Goal: Task Accomplishment & Management: Complete application form

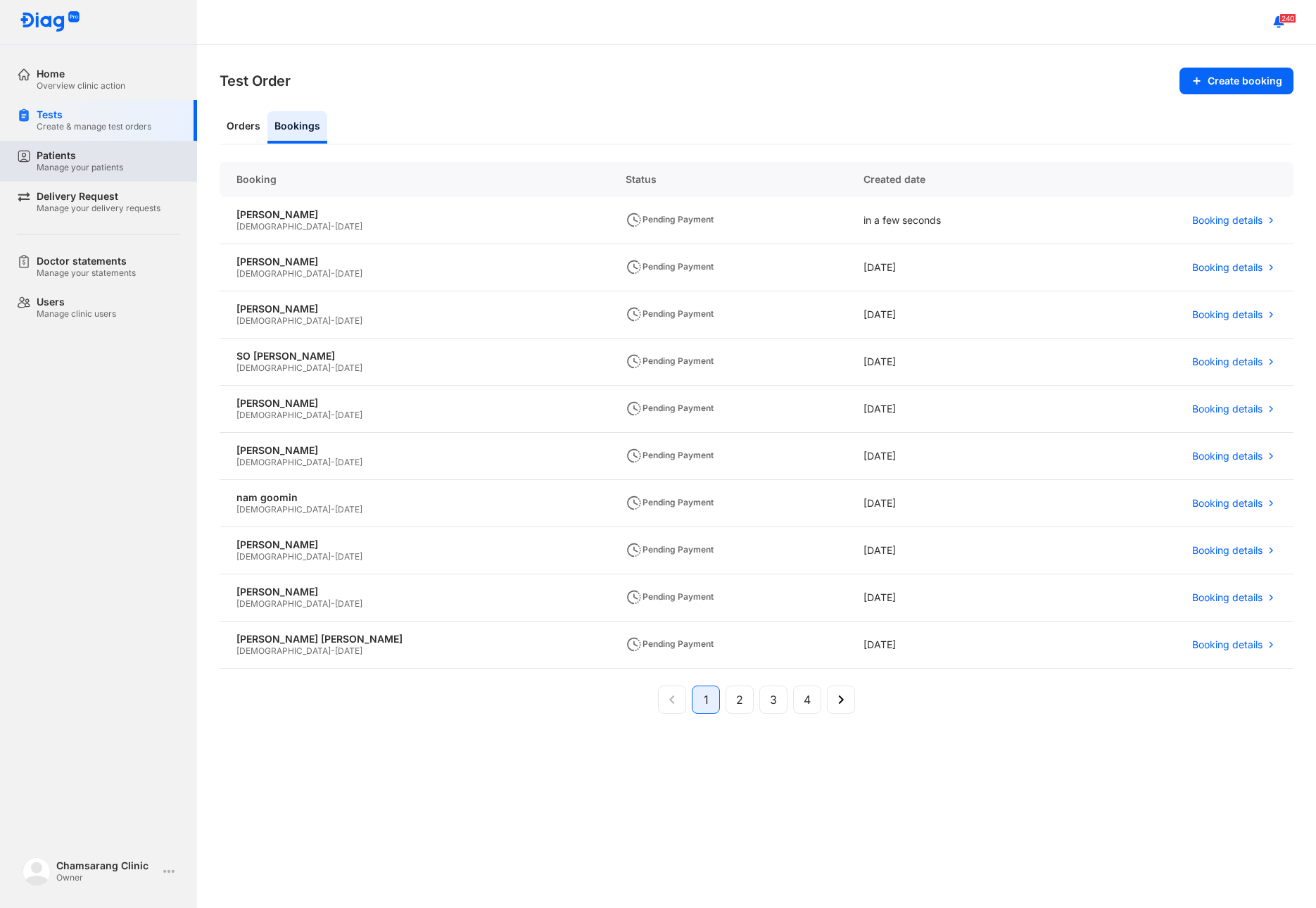
click at [82, 164] on div "Manage your patients" at bounding box center [79, 167] width 86 height 11
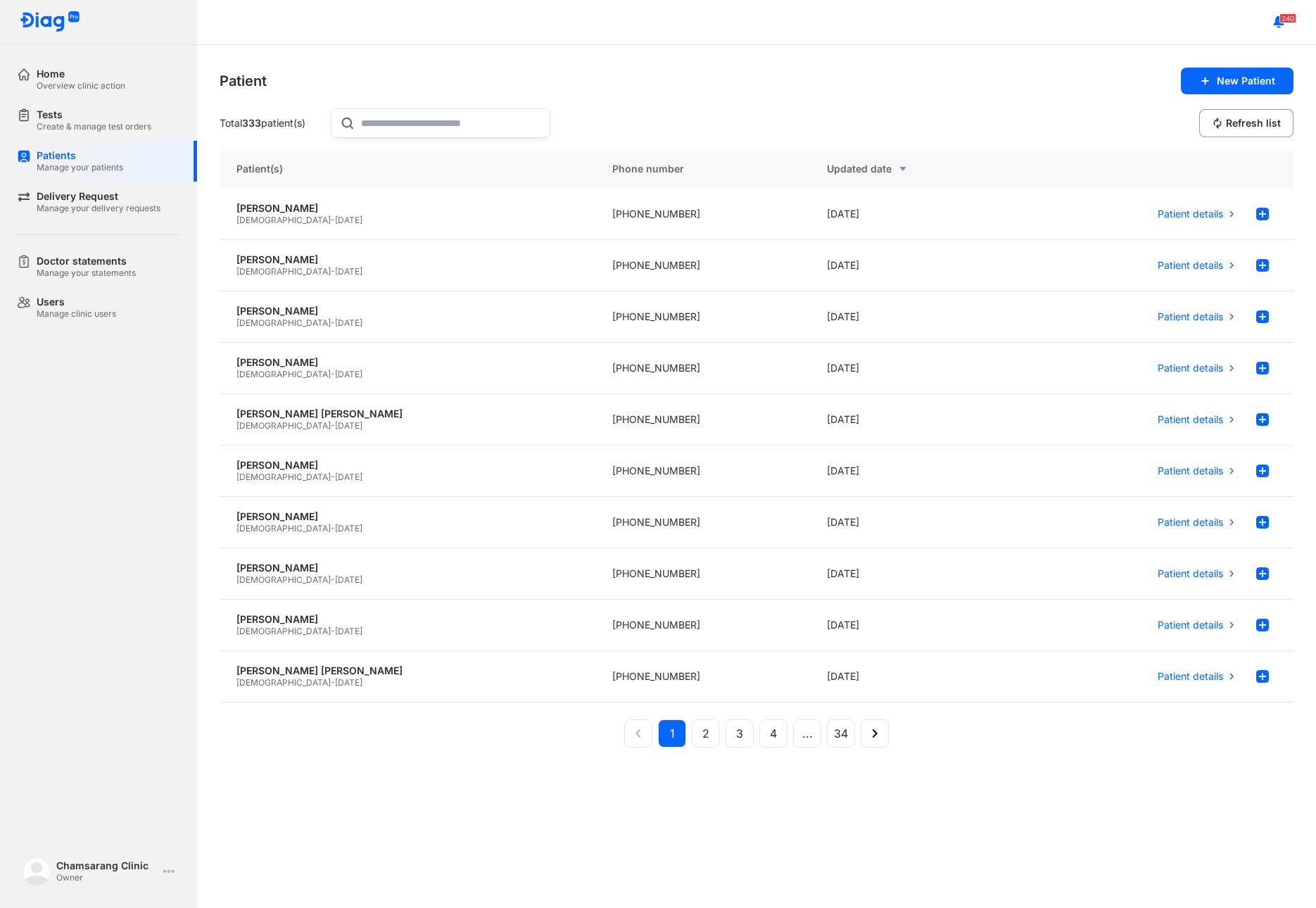
click at [422, 128] on input "text" at bounding box center [451, 123] width 180 height 28
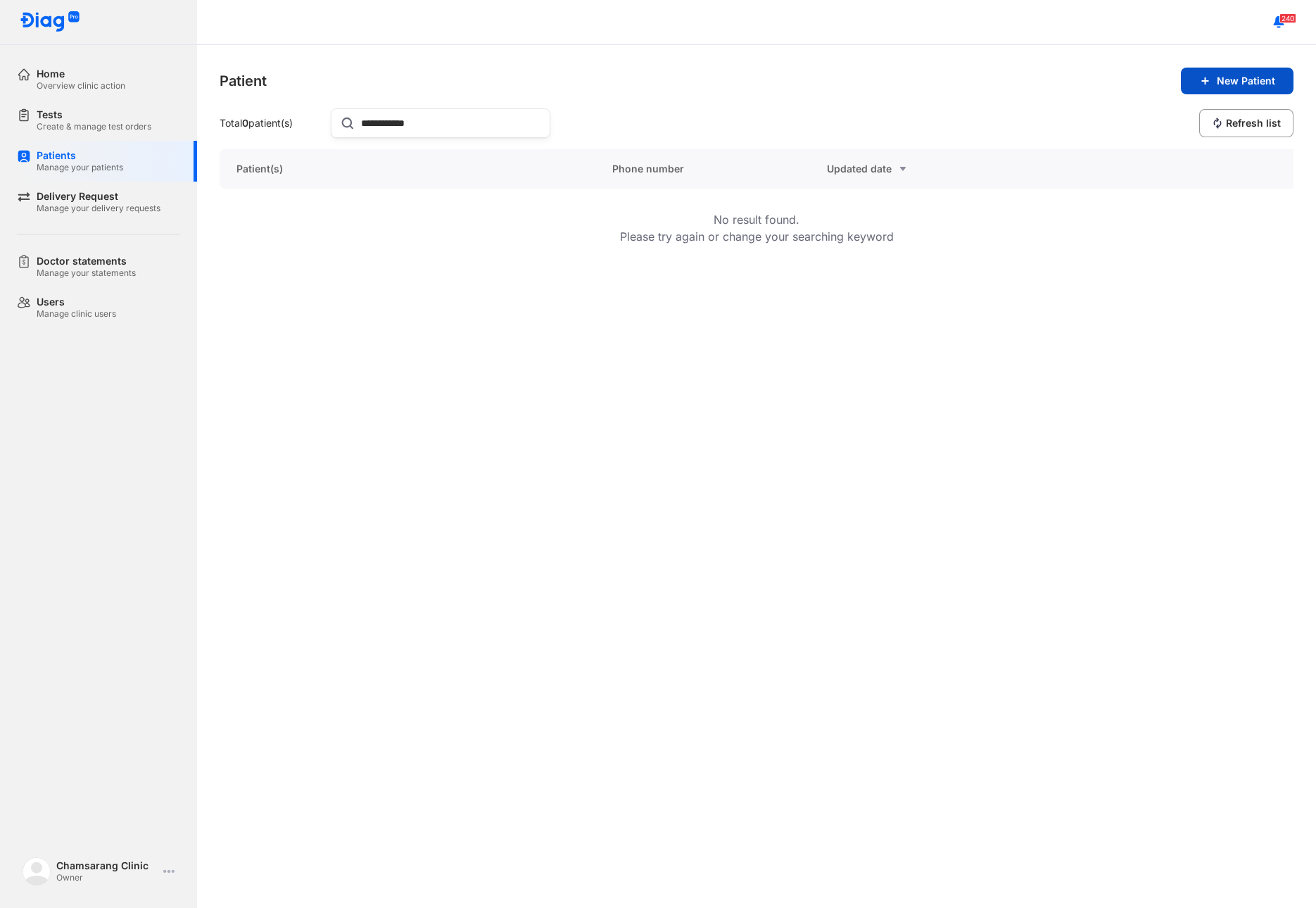
type input "**********"
click at [1219, 75] on span "New Patient" at bounding box center [1246, 81] width 58 height 13
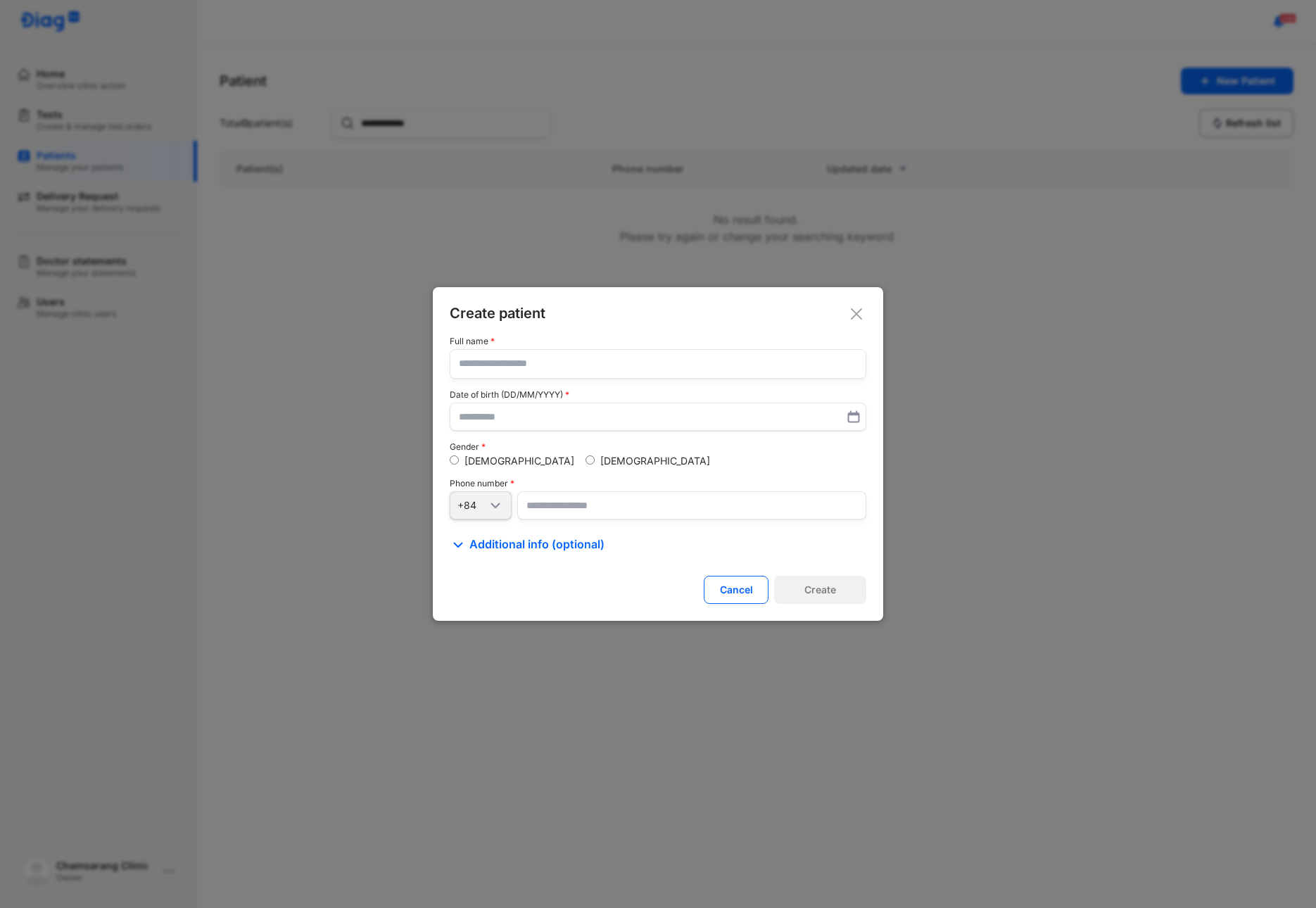
click at [574, 358] on input "text" at bounding box center [657, 364] width 398 height 28
type input "**********"
click at [559, 510] on input "number" at bounding box center [692, 505] width 349 height 28
type input "**********"
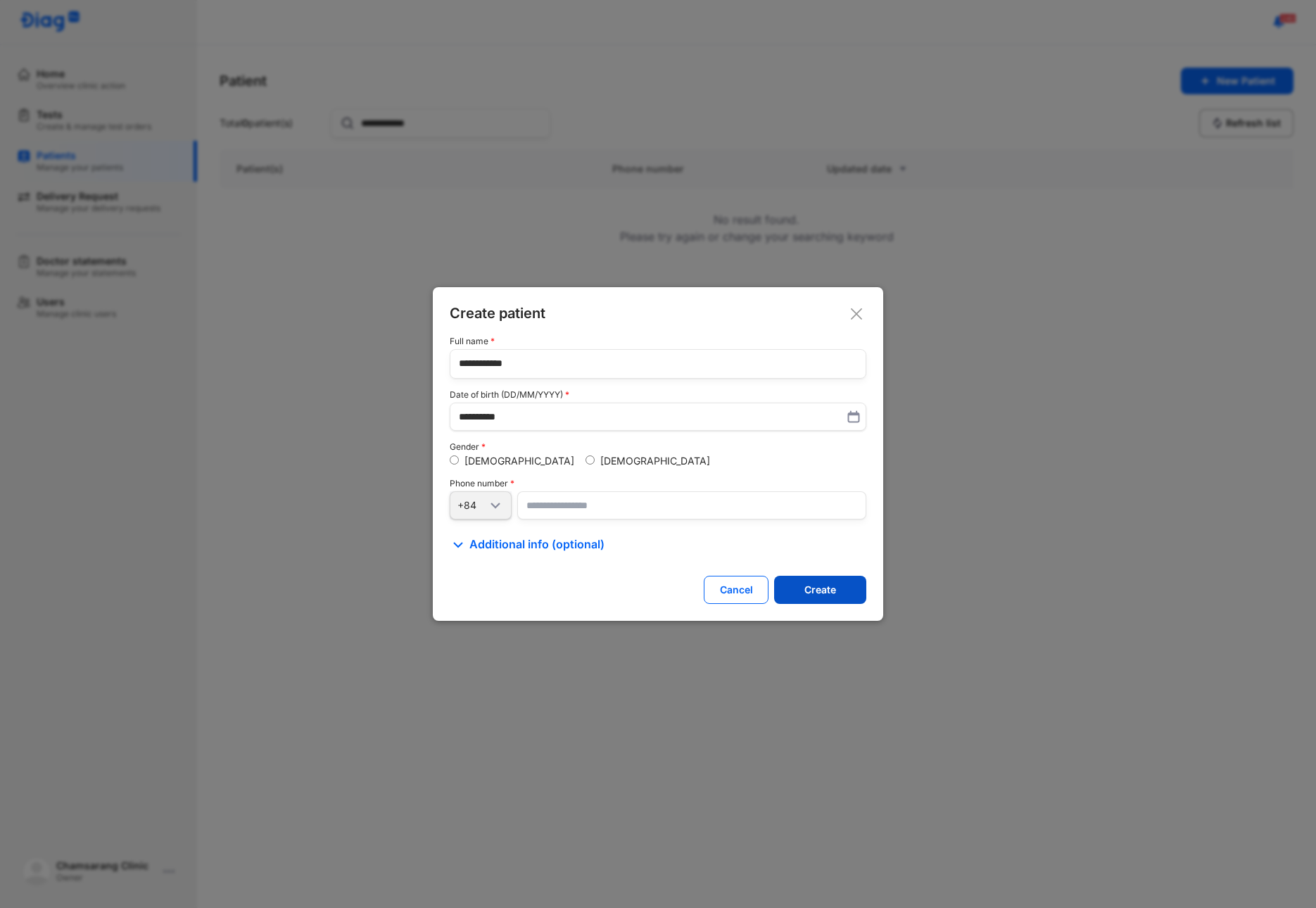
click at [818, 598] on button "Create" at bounding box center [820, 589] width 92 height 28
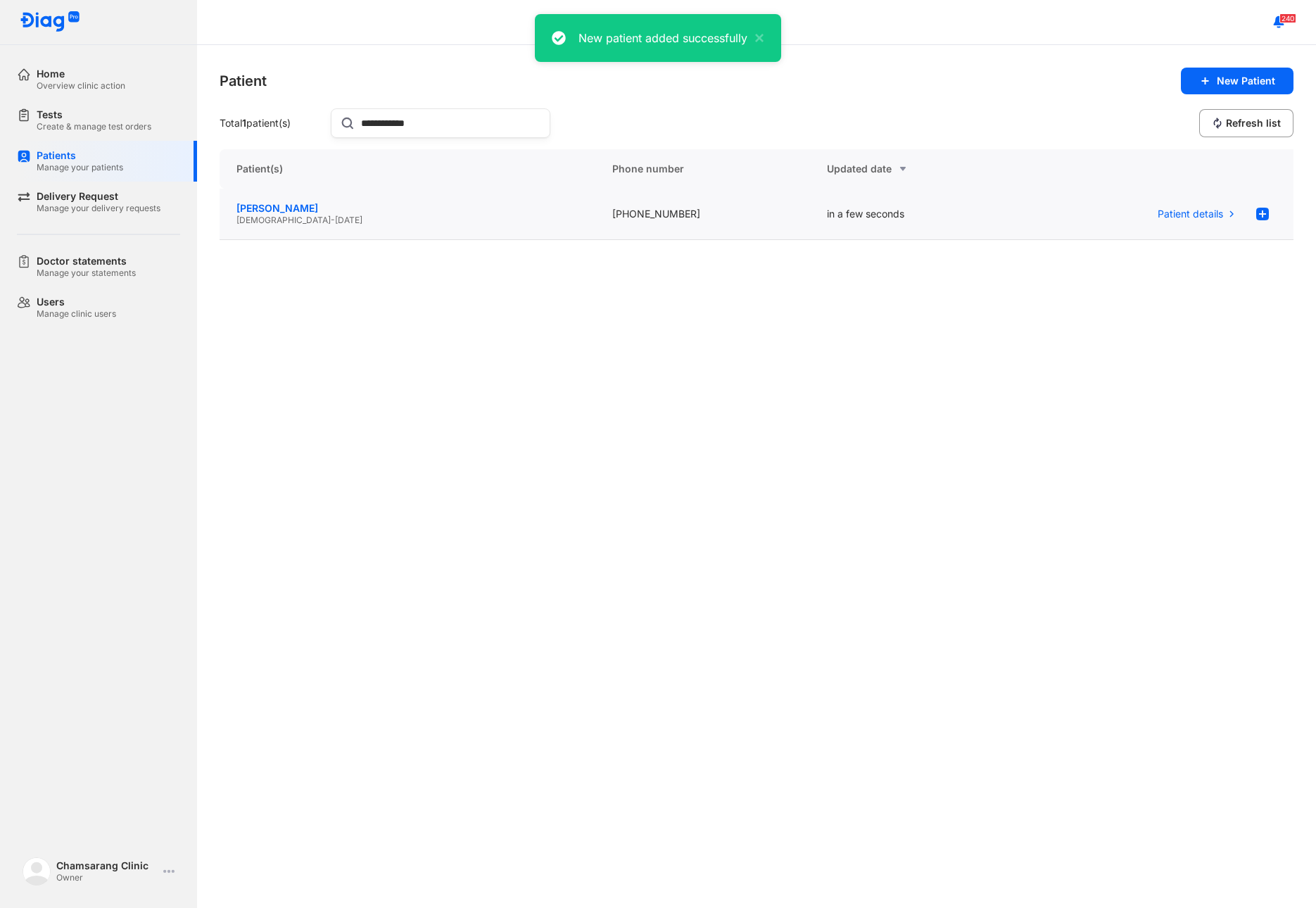
click at [348, 213] on div "choi jun hoo" at bounding box center [407, 208] width 342 height 13
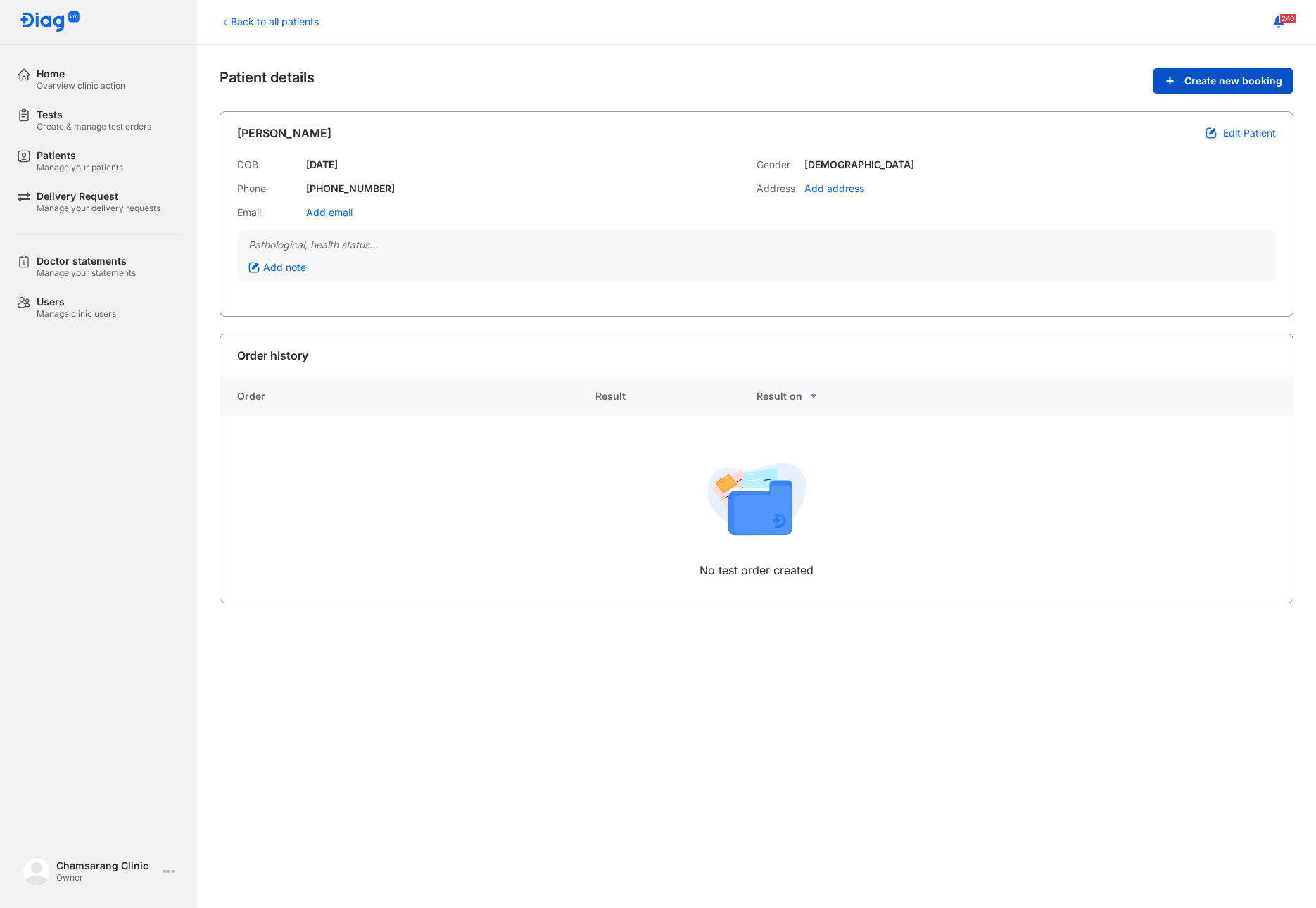
click at [1218, 76] on span "Create new booking" at bounding box center [1233, 81] width 98 height 13
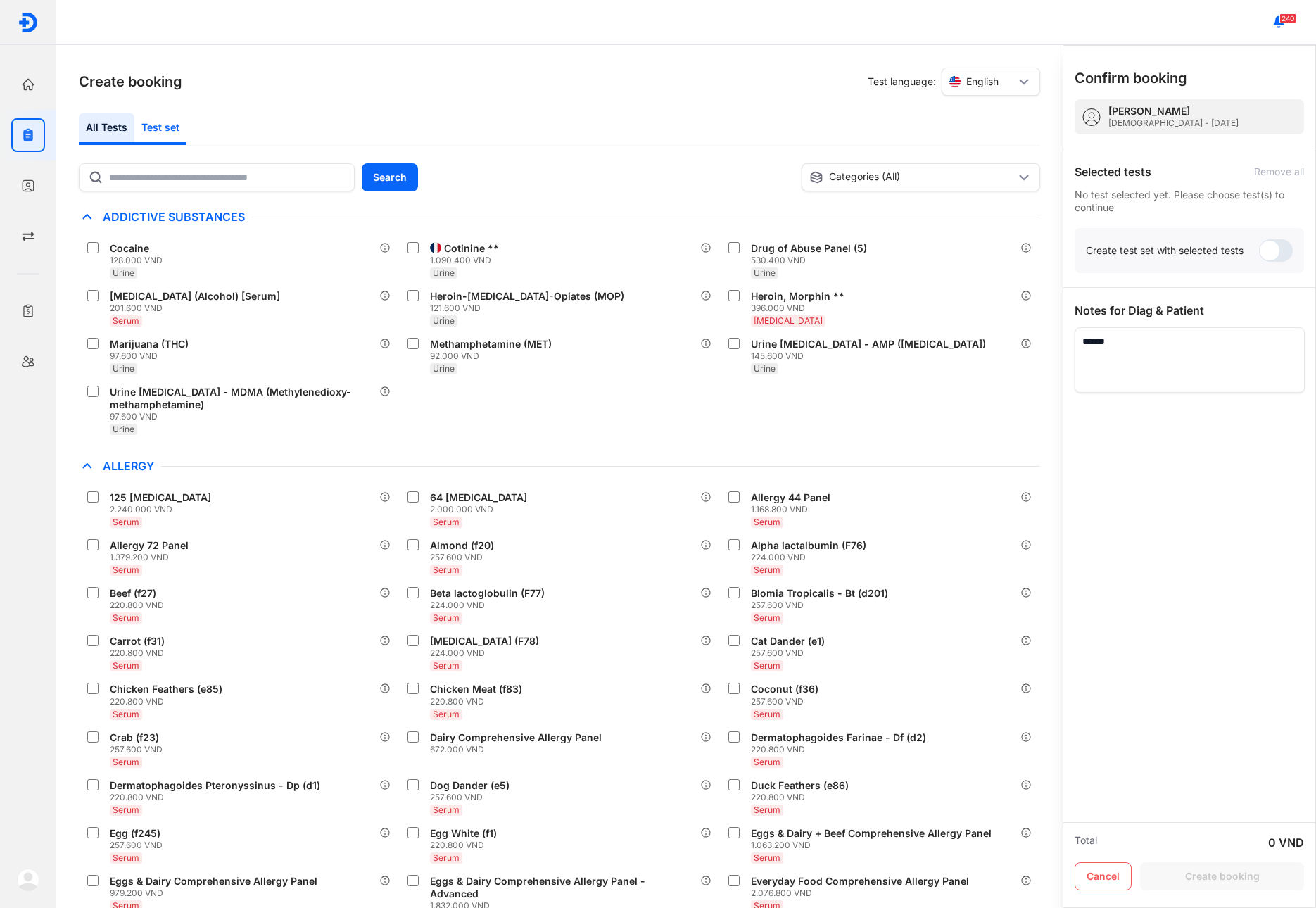
click at [182, 128] on div "Test set" at bounding box center [160, 128] width 52 height 32
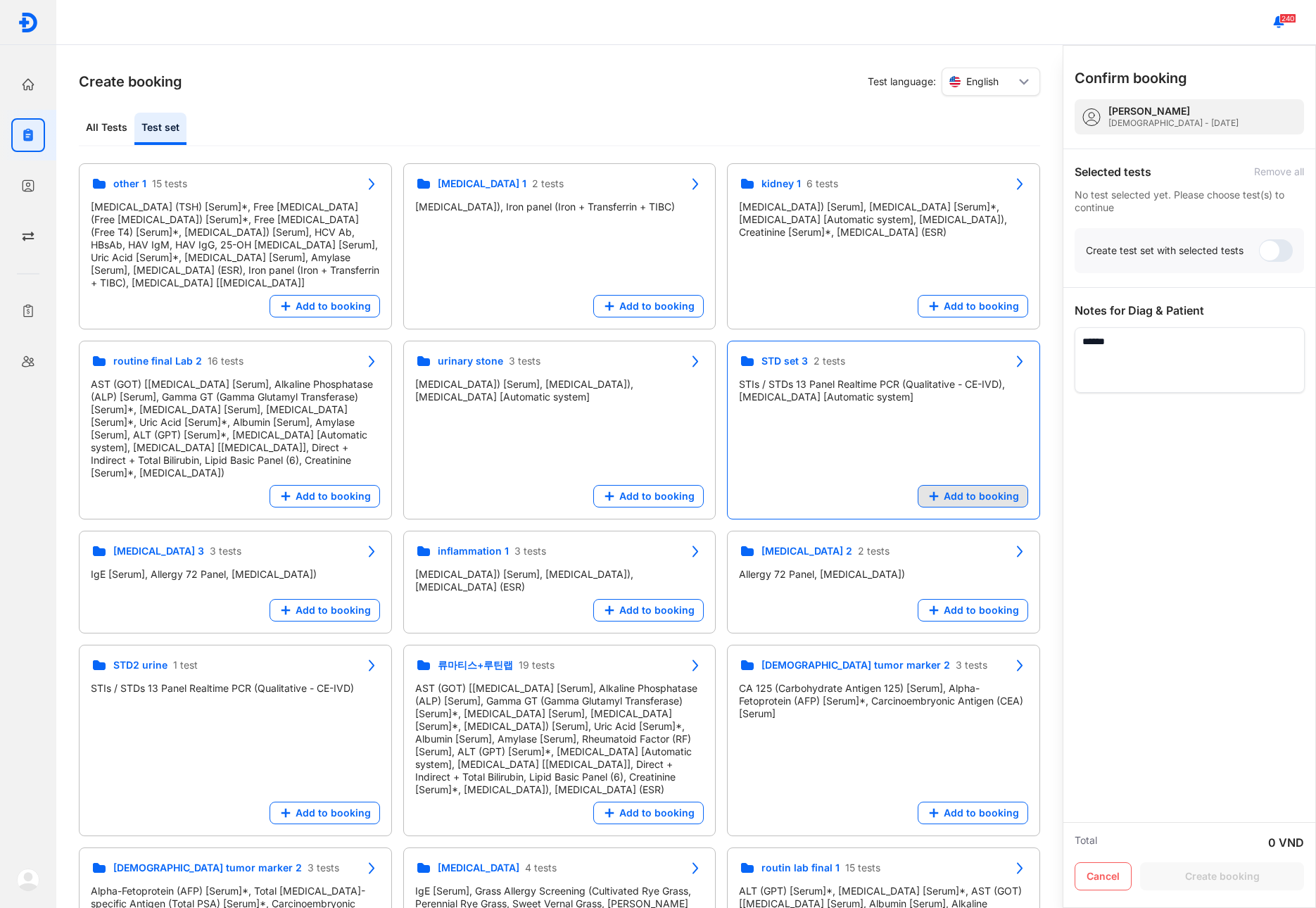
click at [965, 490] on span "Add to booking" at bounding box center [981, 496] width 76 height 13
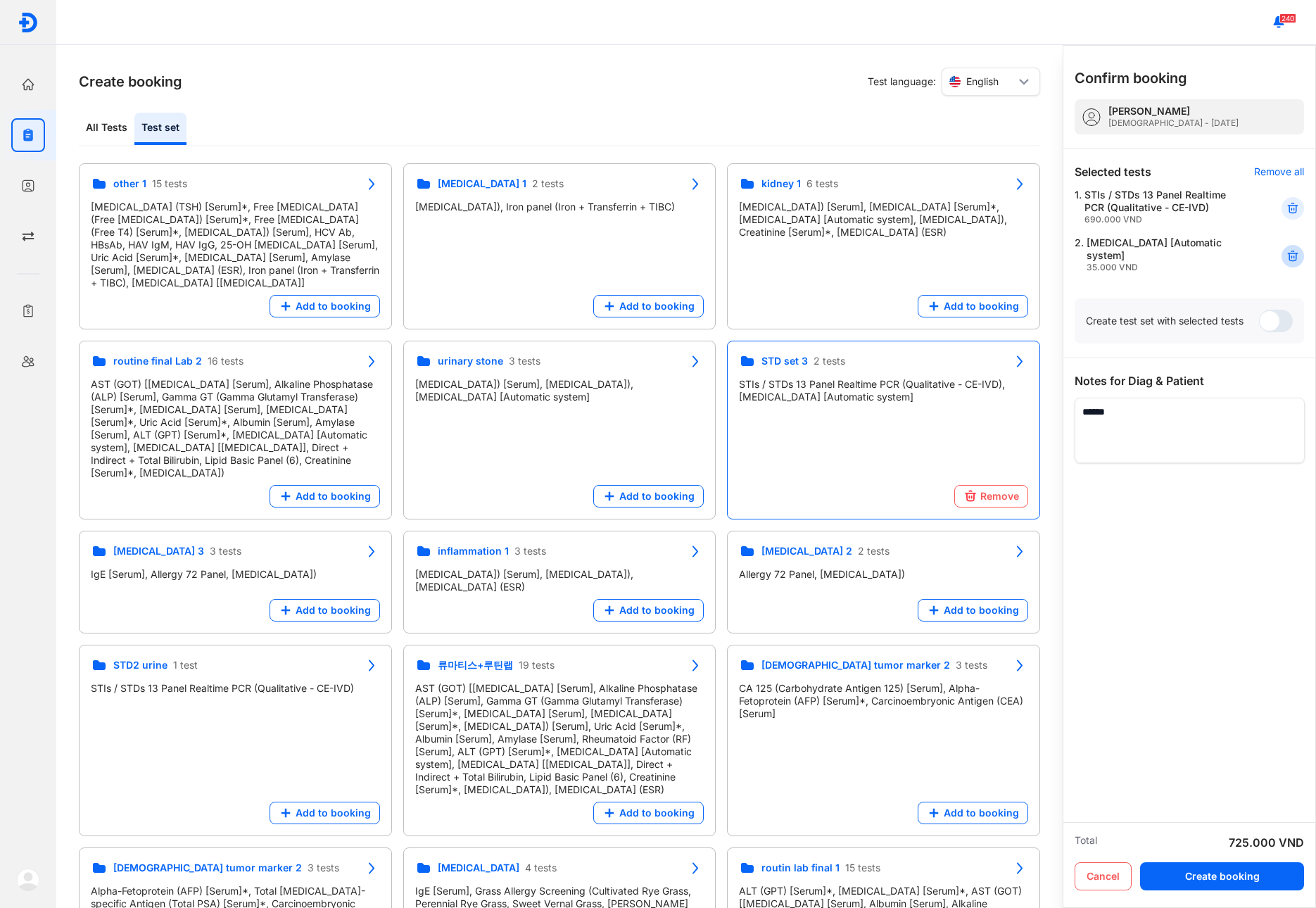
click at [1300, 258] on div at bounding box center [1292, 255] width 22 height 22
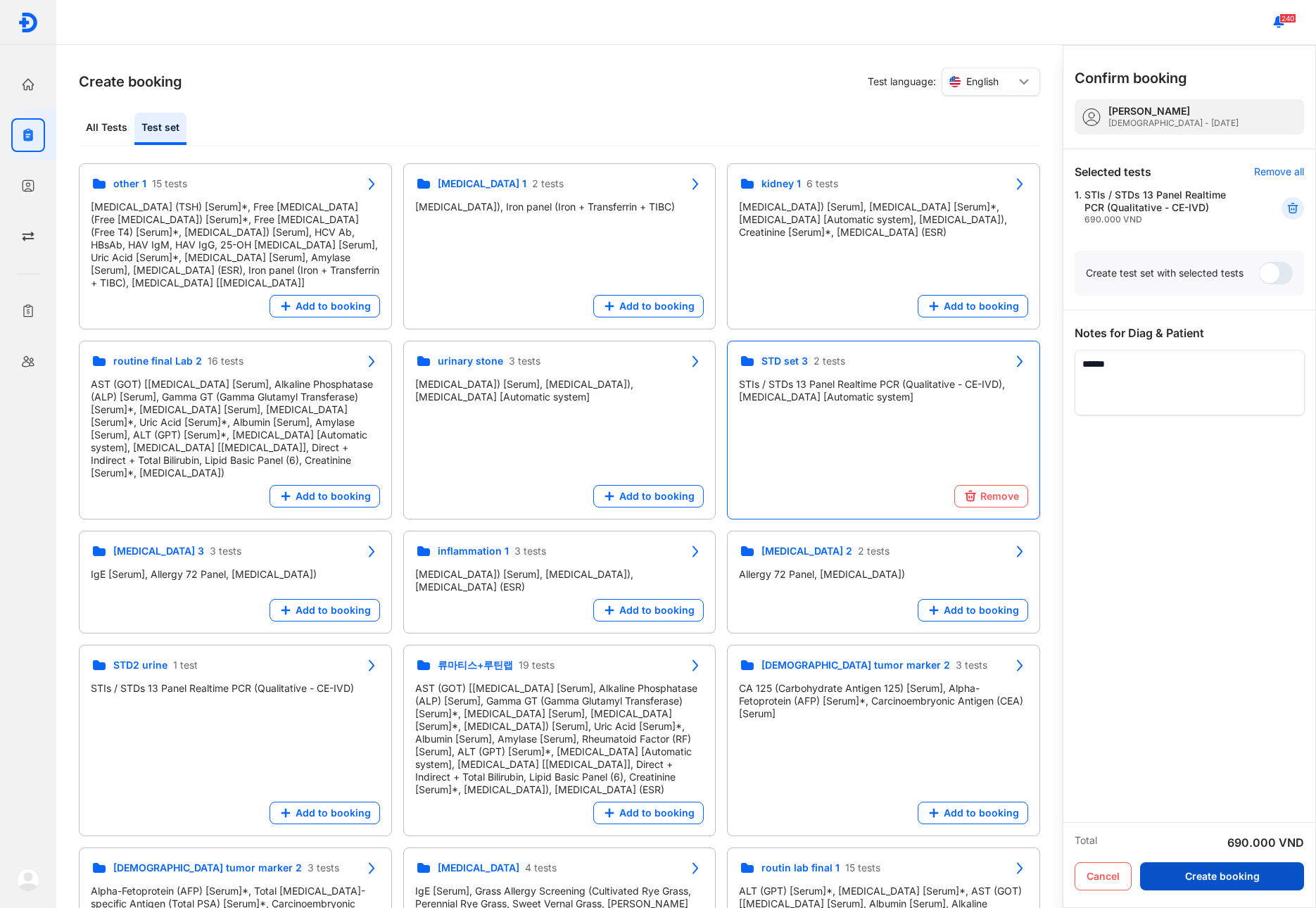
click at [1217, 871] on button "Create booking" at bounding box center [1221, 876] width 164 height 28
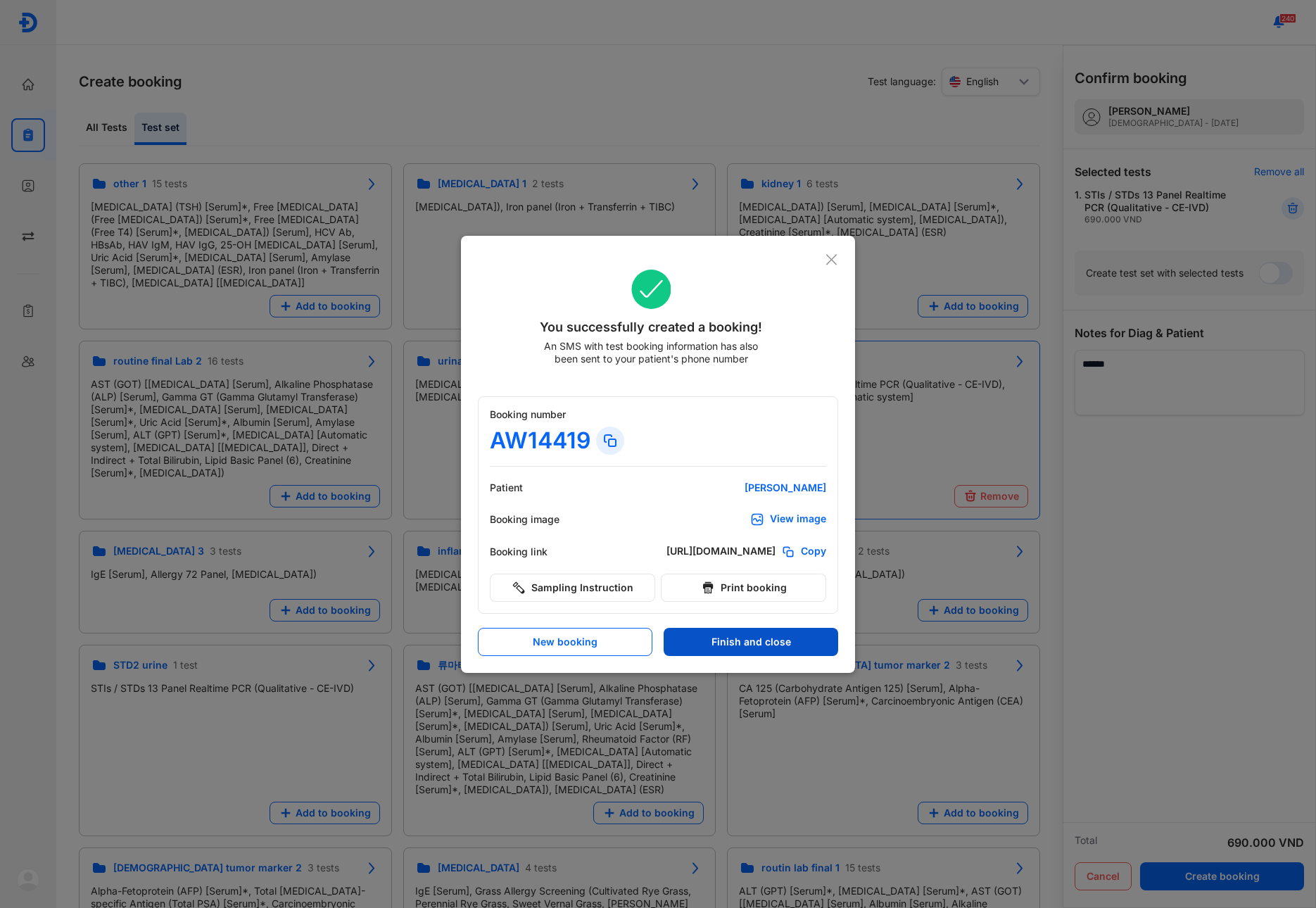
click at [743, 644] on button "Finish and close" at bounding box center [750, 641] width 174 height 28
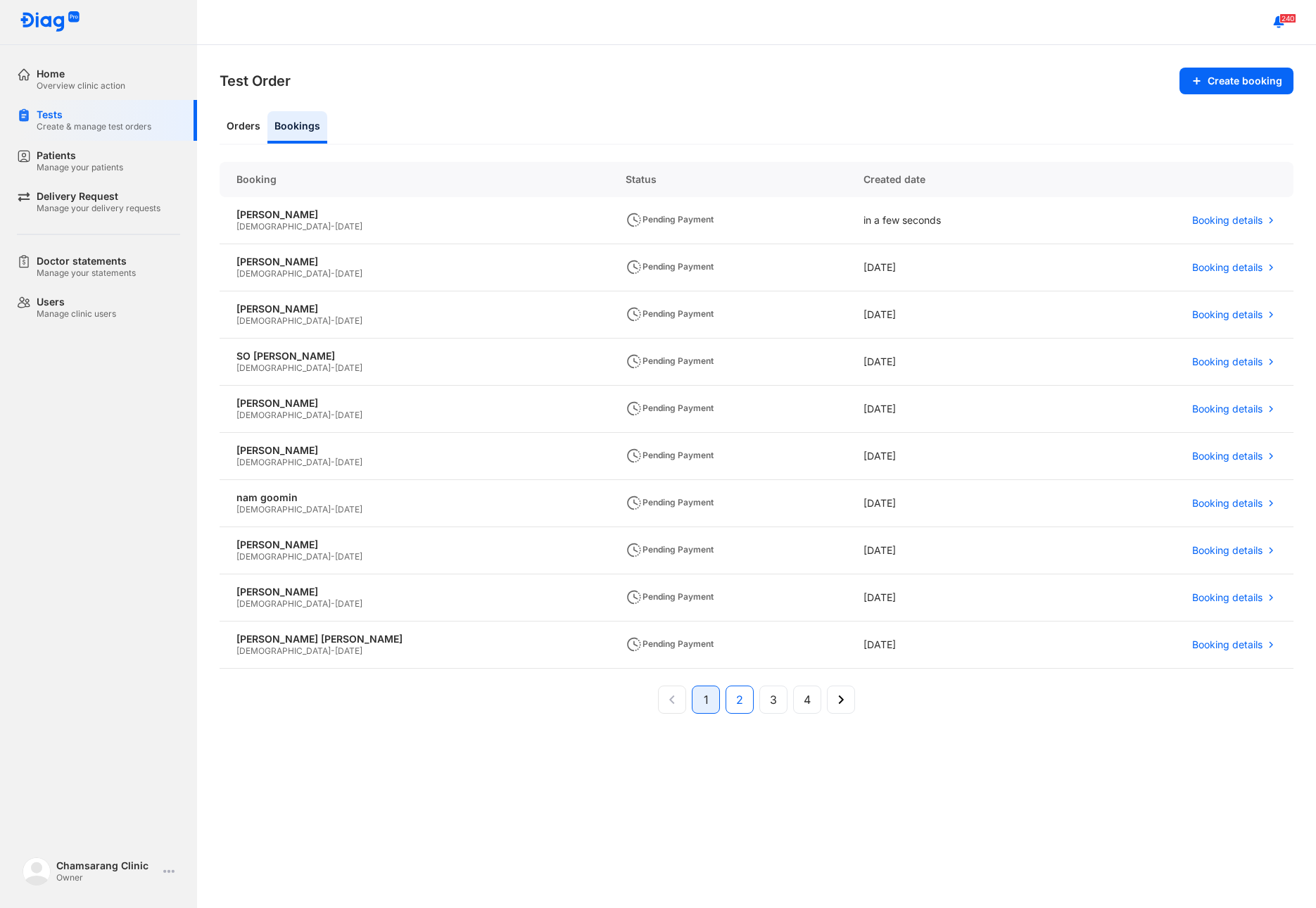
click at [759, 697] on button "2" at bounding box center [773, 699] width 28 height 28
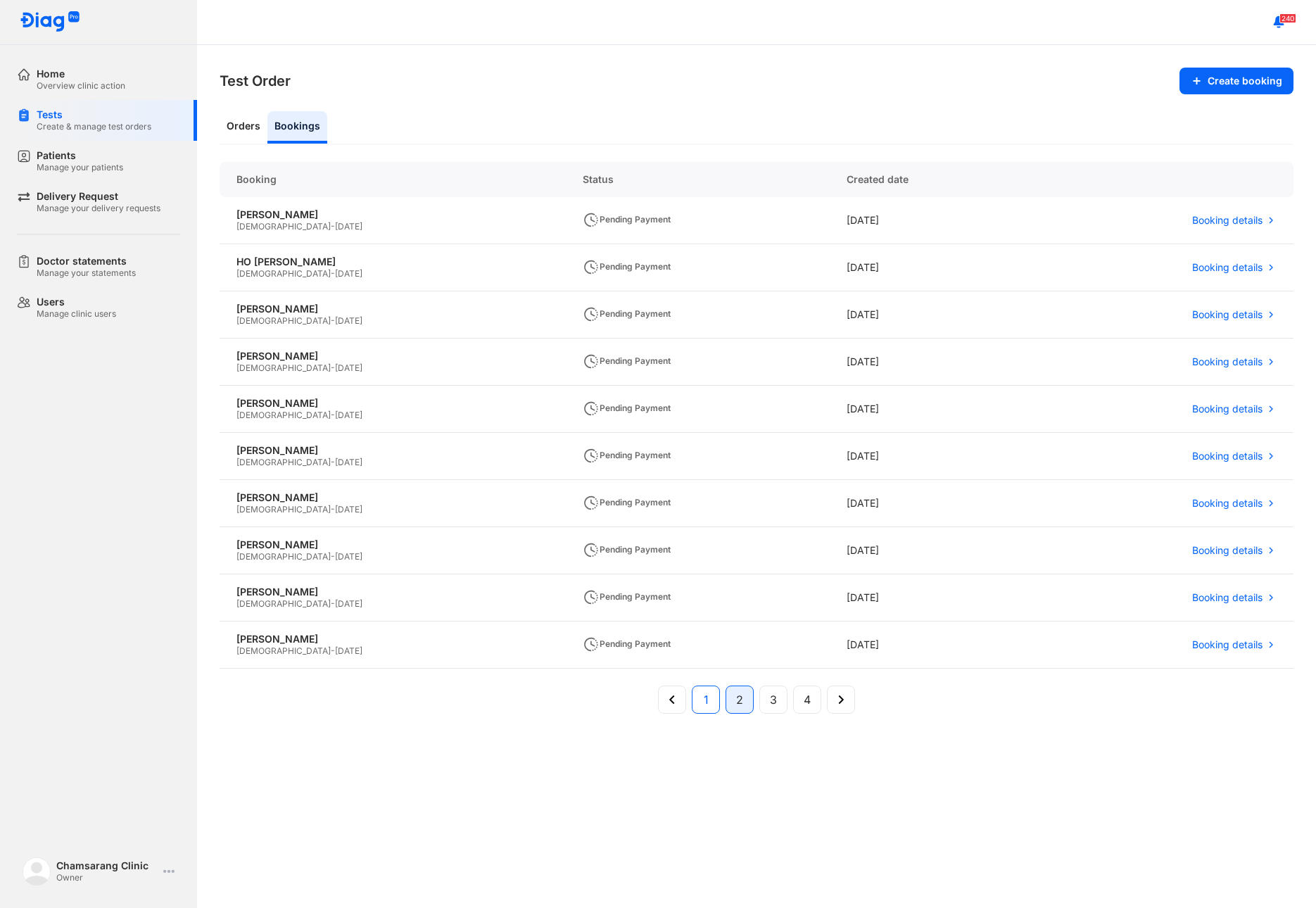
drag, startPoint x: 698, startPoint y: 705, endPoint x: 637, endPoint y: 722, distance: 63.3
click at [725, 705] on button "1" at bounding box center [739, 699] width 28 height 28
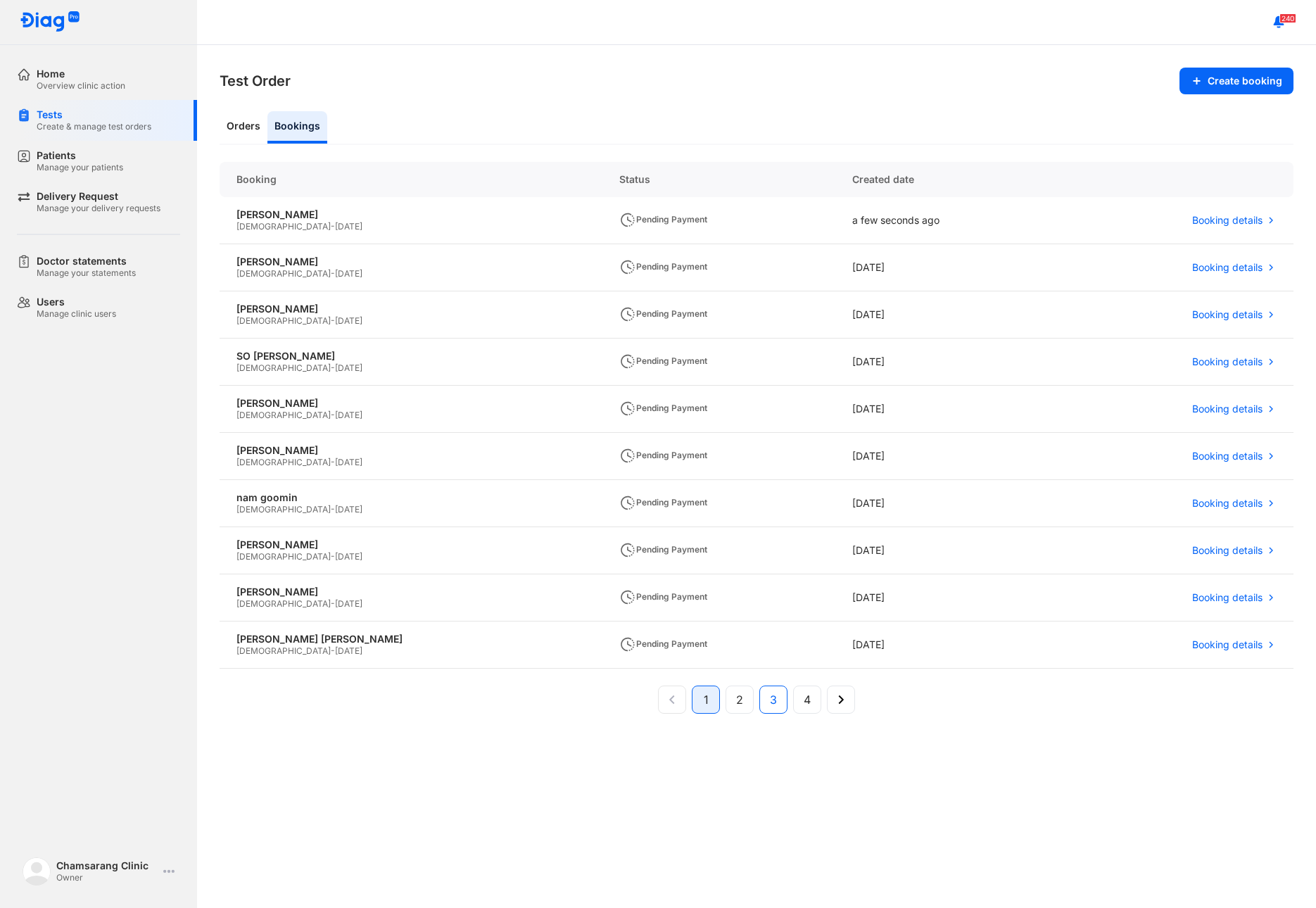
click at [793, 699] on button "3" at bounding box center [807, 699] width 28 height 28
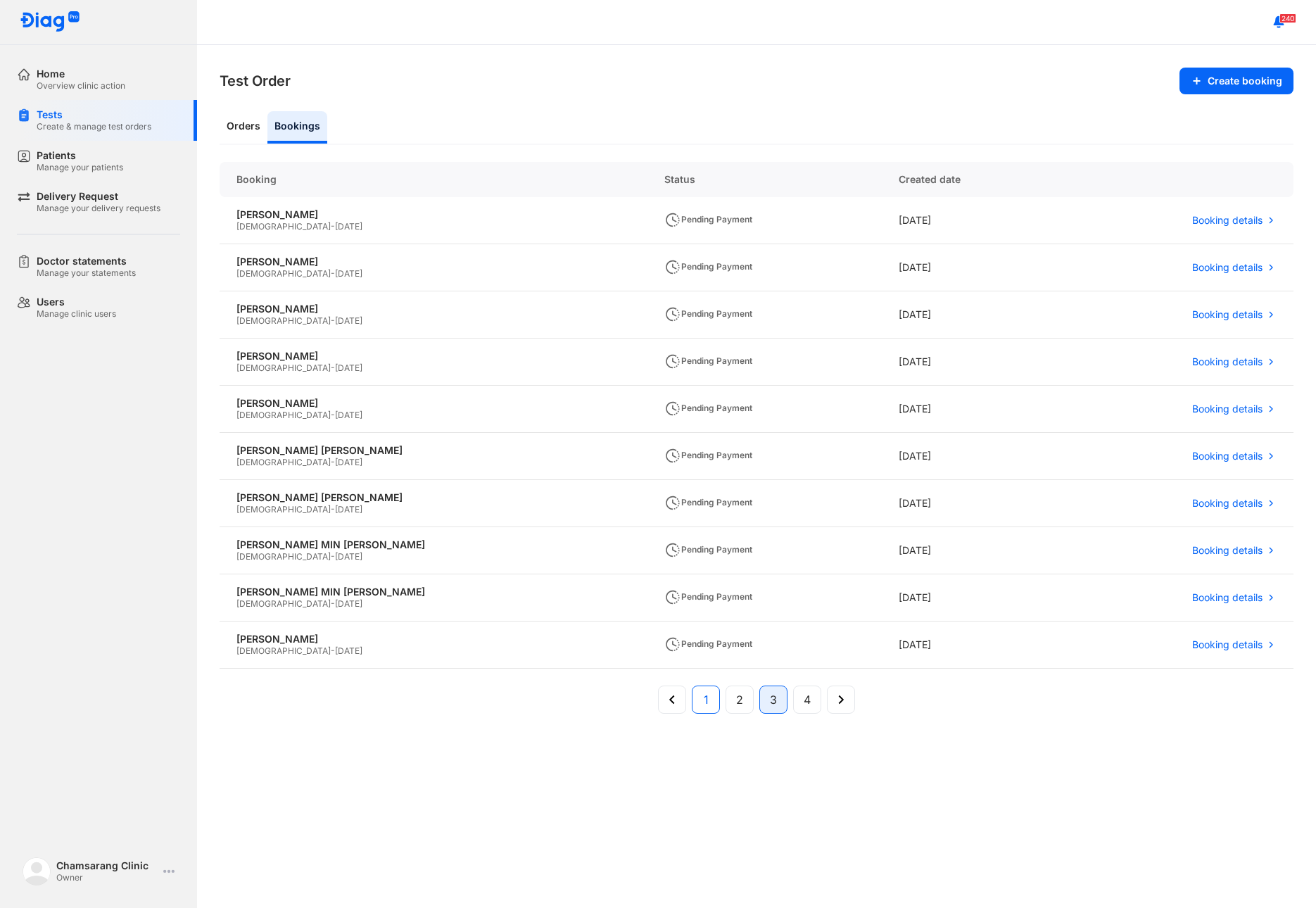
click at [725, 700] on button "1" at bounding box center [739, 699] width 28 height 28
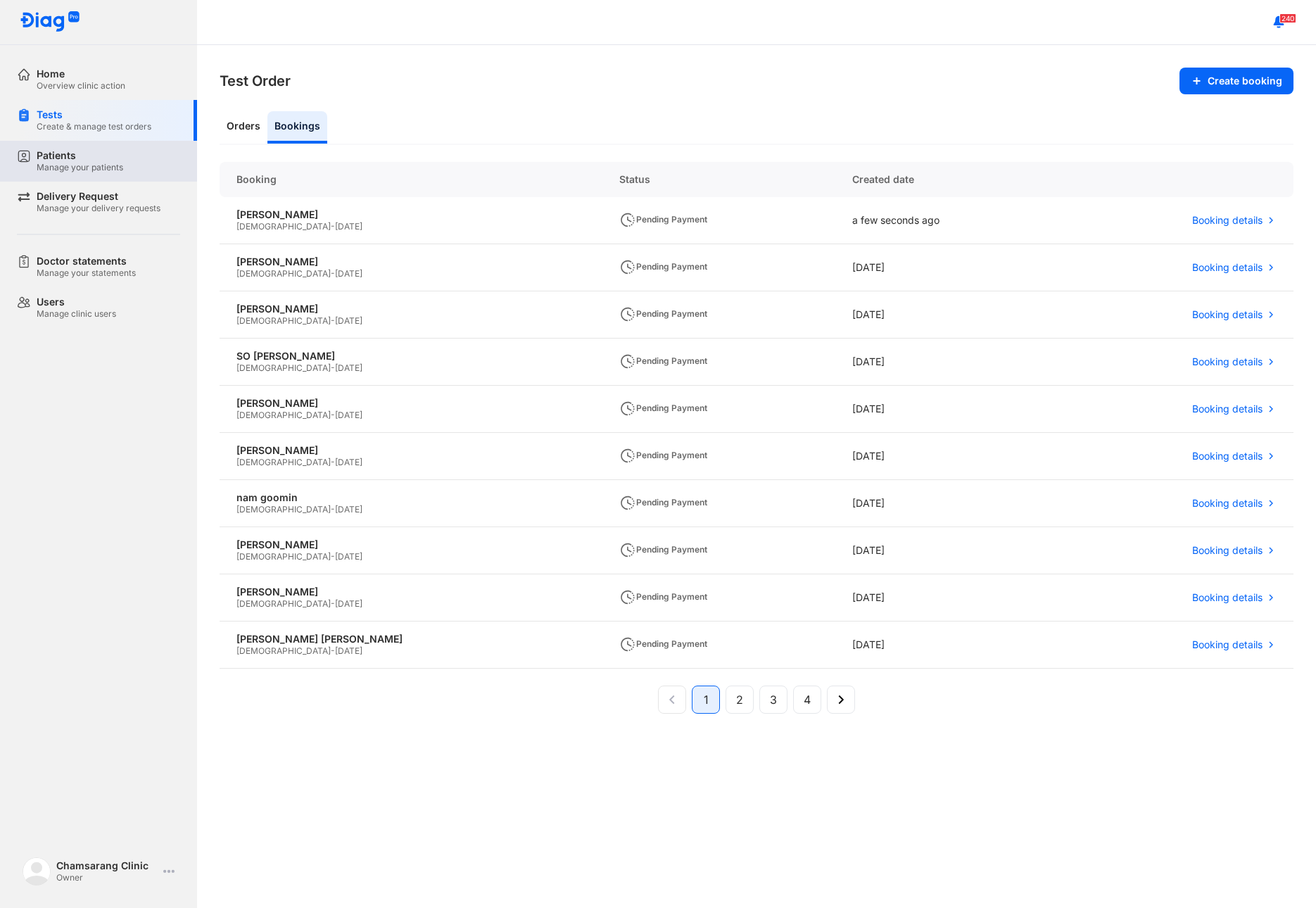
drag, startPoint x: 89, startPoint y: 173, endPoint x: 137, endPoint y: 180, distance: 48.5
click at [90, 172] on div "Manage your patients" at bounding box center [79, 167] width 86 height 11
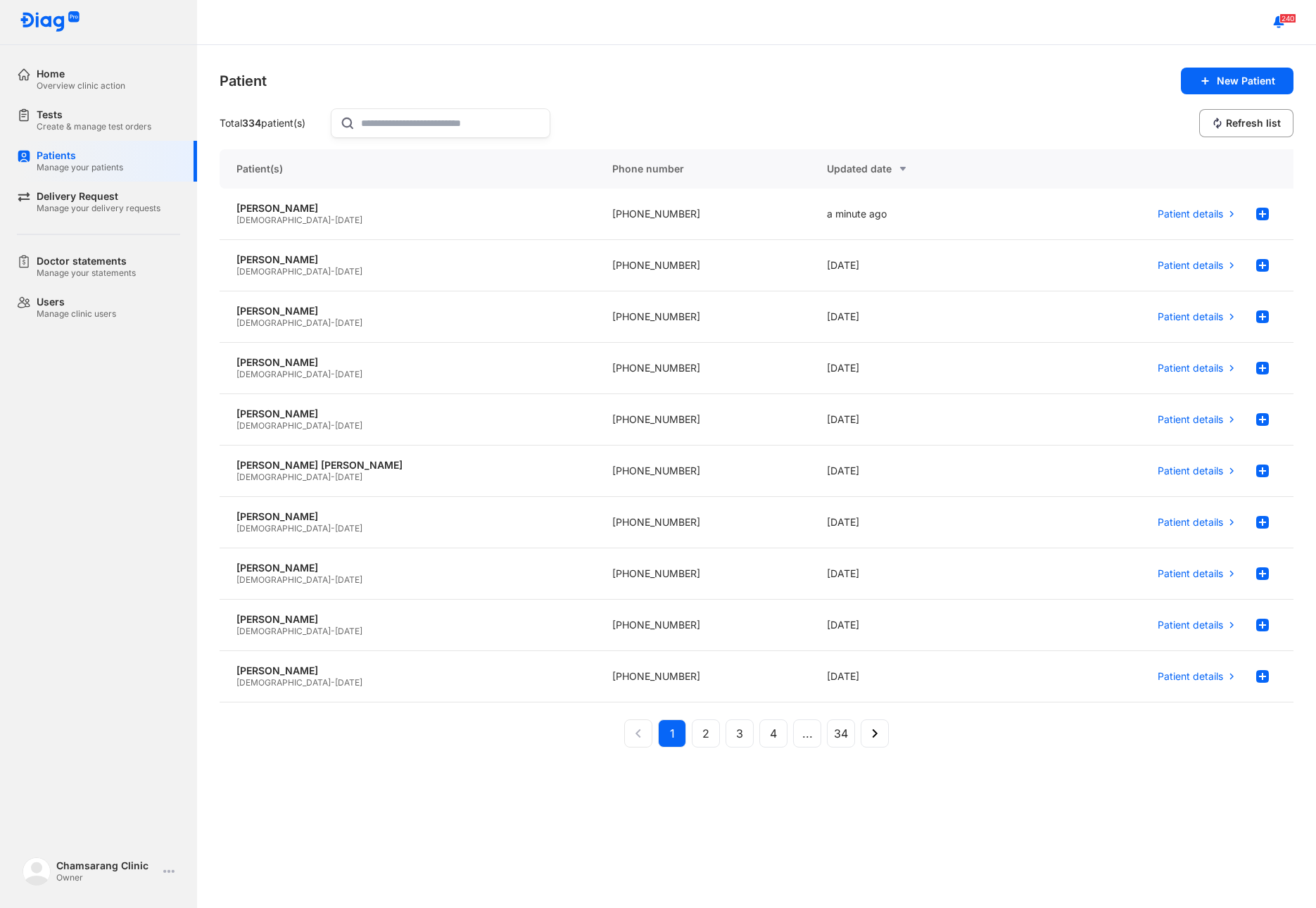
click at [404, 131] on input "text" at bounding box center [451, 123] width 180 height 28
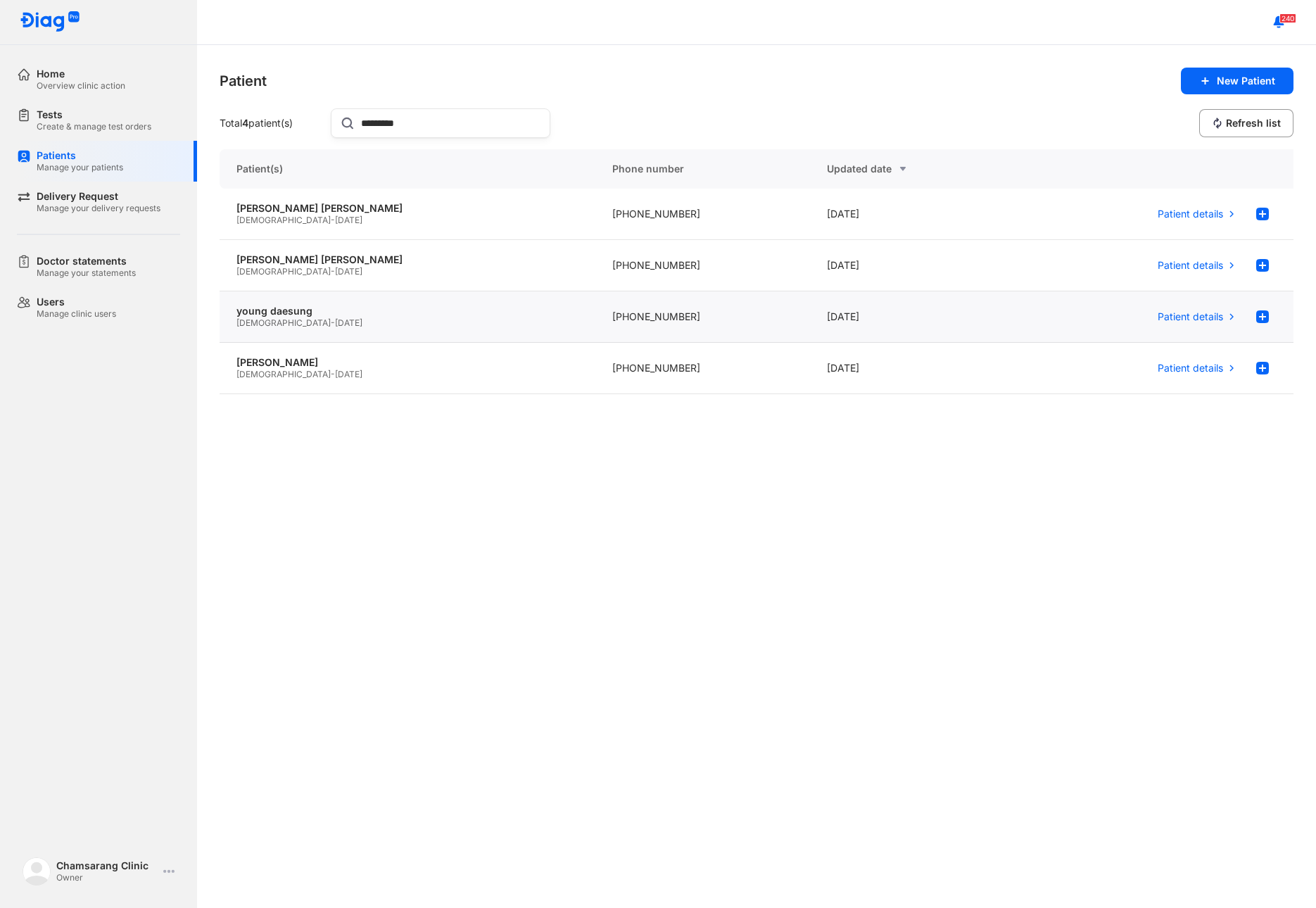
type input "*********"
click at [349, 326] on div "Male - 21/08/1998" at bounding box center [407, 323] width 342 height 11
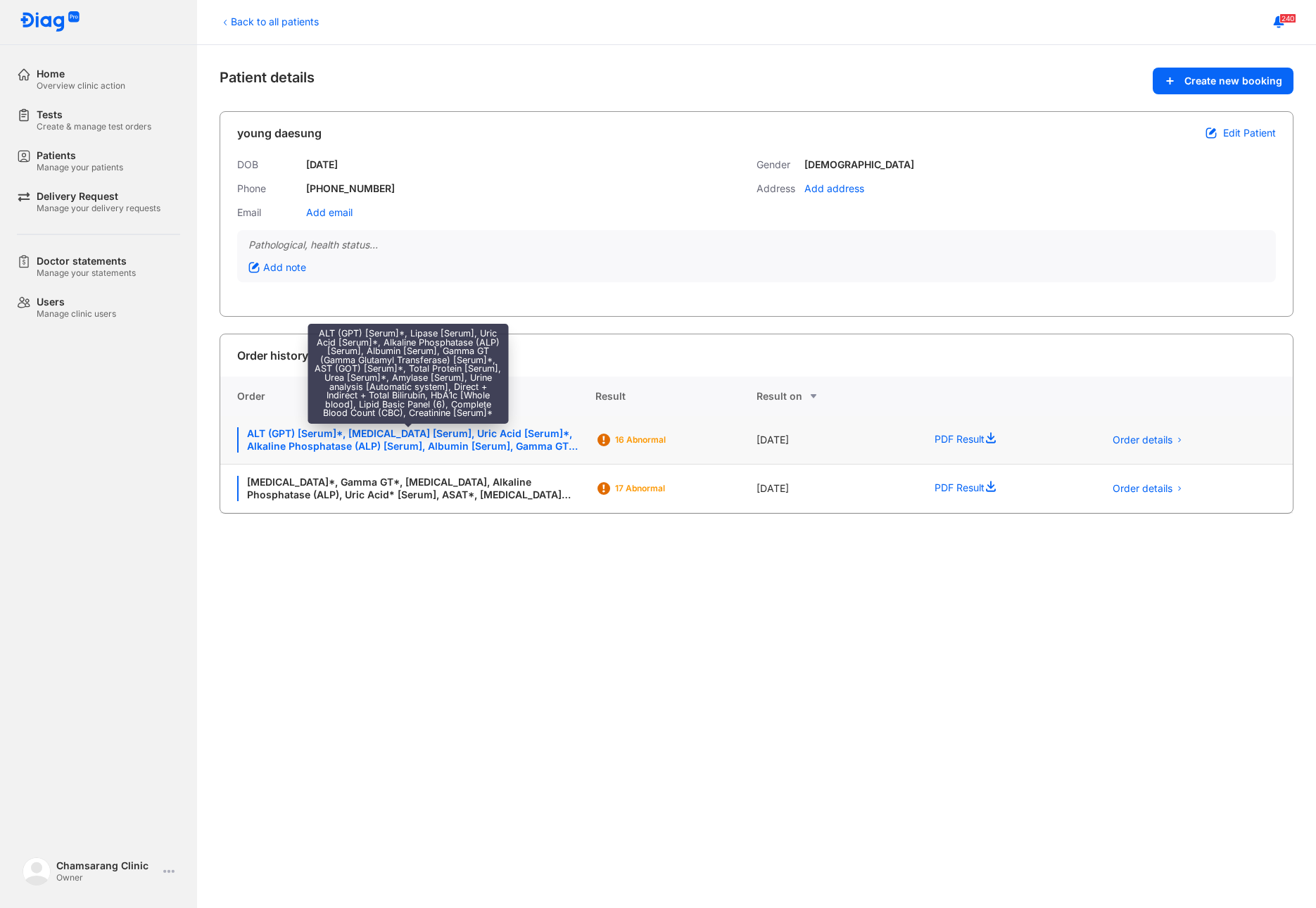
click at [524, 439] on div "ALT (GPT) [Serum]*, Lipase [Serum], Uric Acid [Serum]*, Alkaline Phosphatase (A…" at bounding box center [407, 439] width 341 height 25
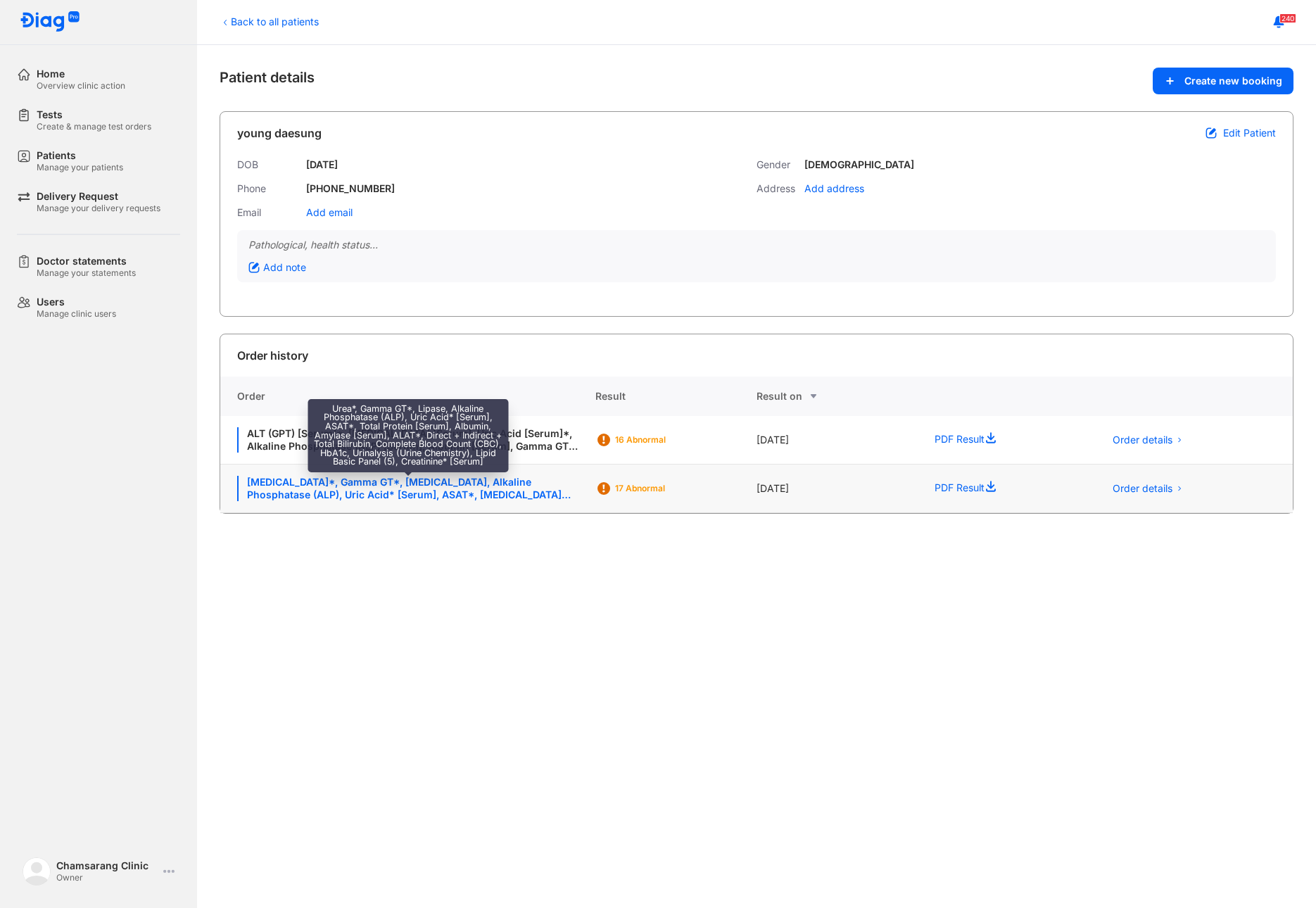
click at [574, 485] on div "Urea*, Gamma GT*, Lipase, Alkaline Phosphatase (ALP), Uric Acid* [Serum], ASAT*…" at bounding box center [407, 488] width 341 height 25
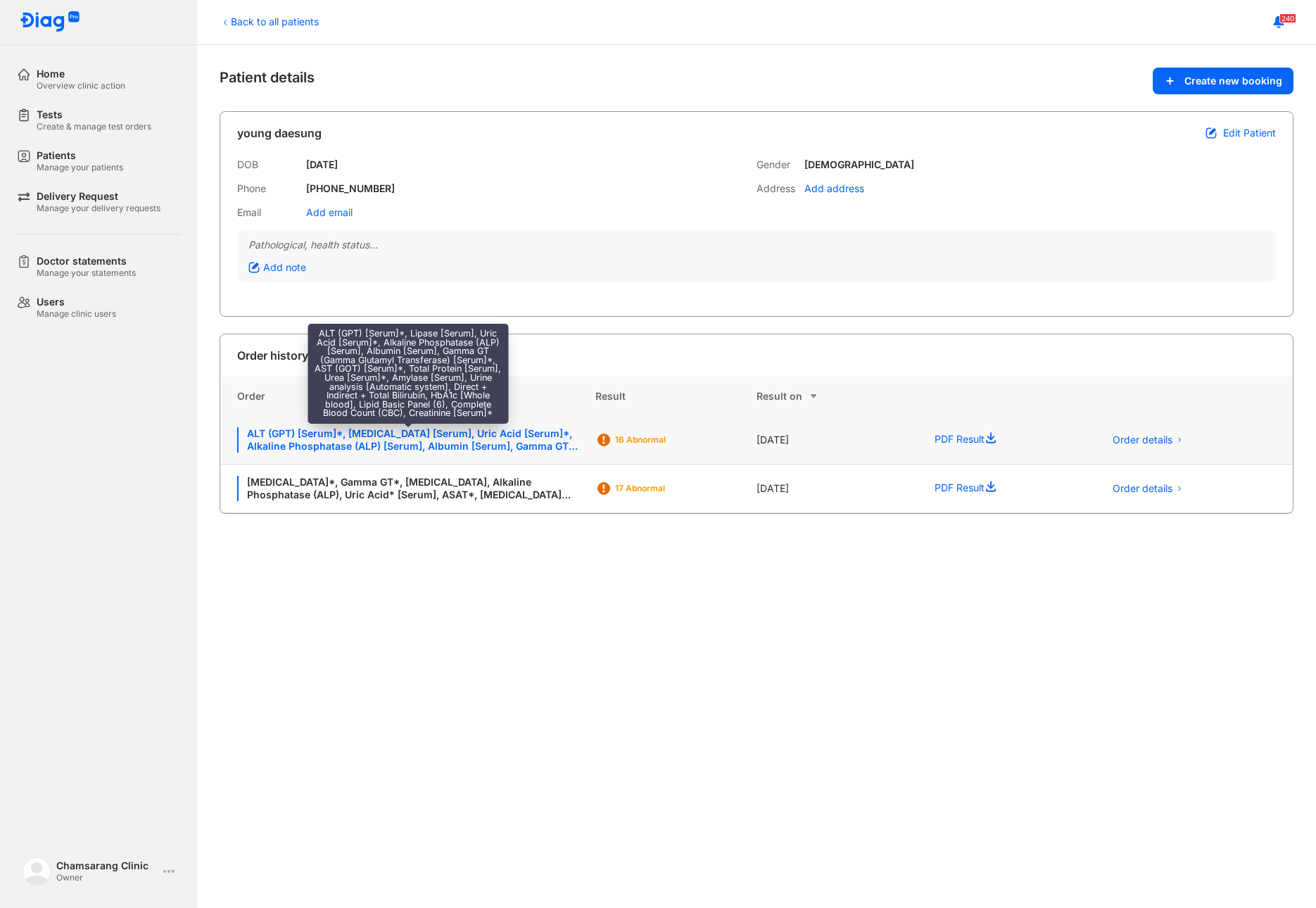
click at [536, 441] on div "ALT (GPT) [Serum]*, [MEDICAL_DATA] [Serum], Uric Acid [Serum]*, Alkaline Phosph…" at bounding box center [407, 439] width 341 height 25
